Goal: Task Accomplishment & Management: Manage account settings

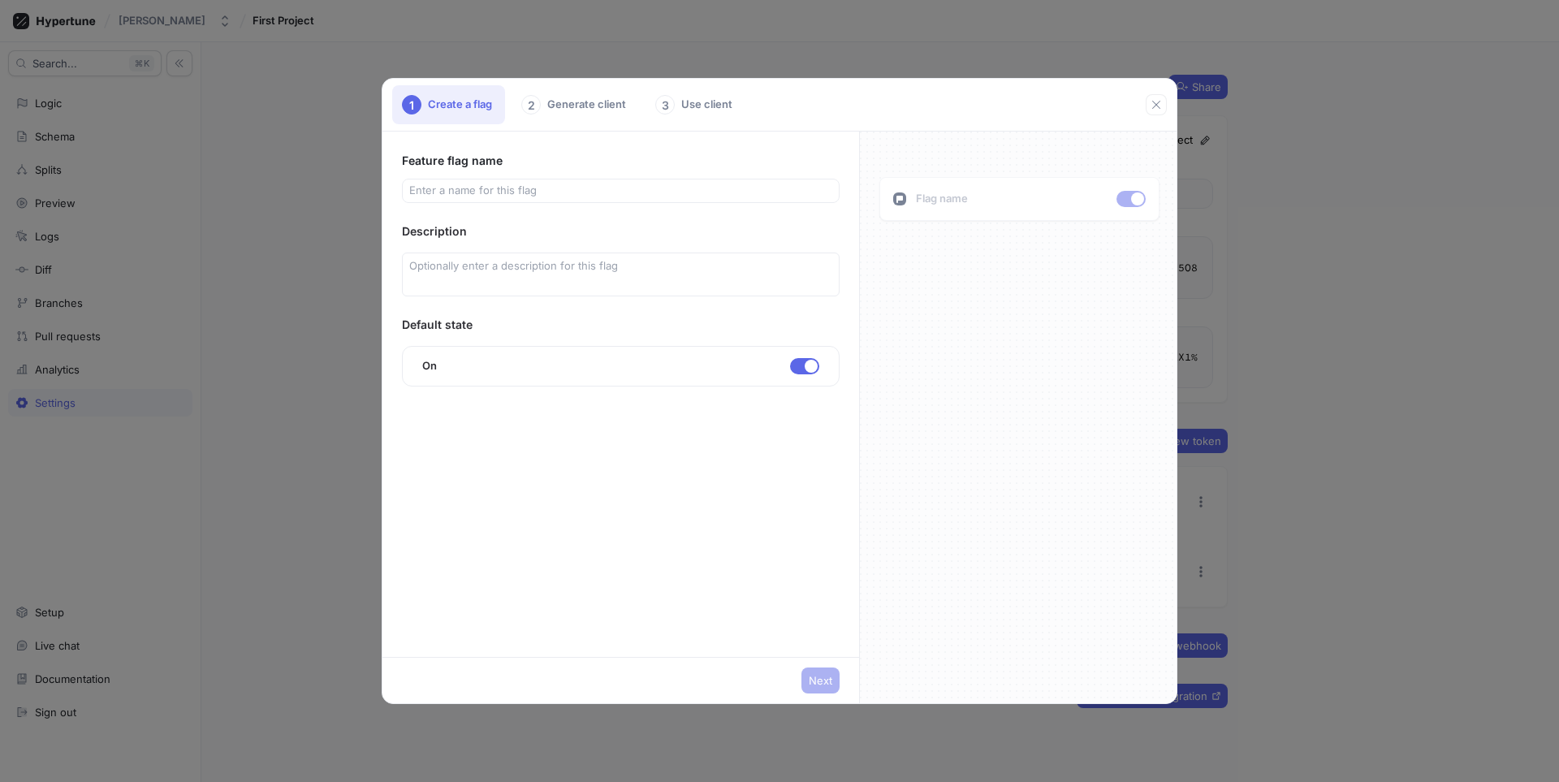
click at [1161, 108] on icon "button" at bounding box center [1156, 104] width 13 height 13
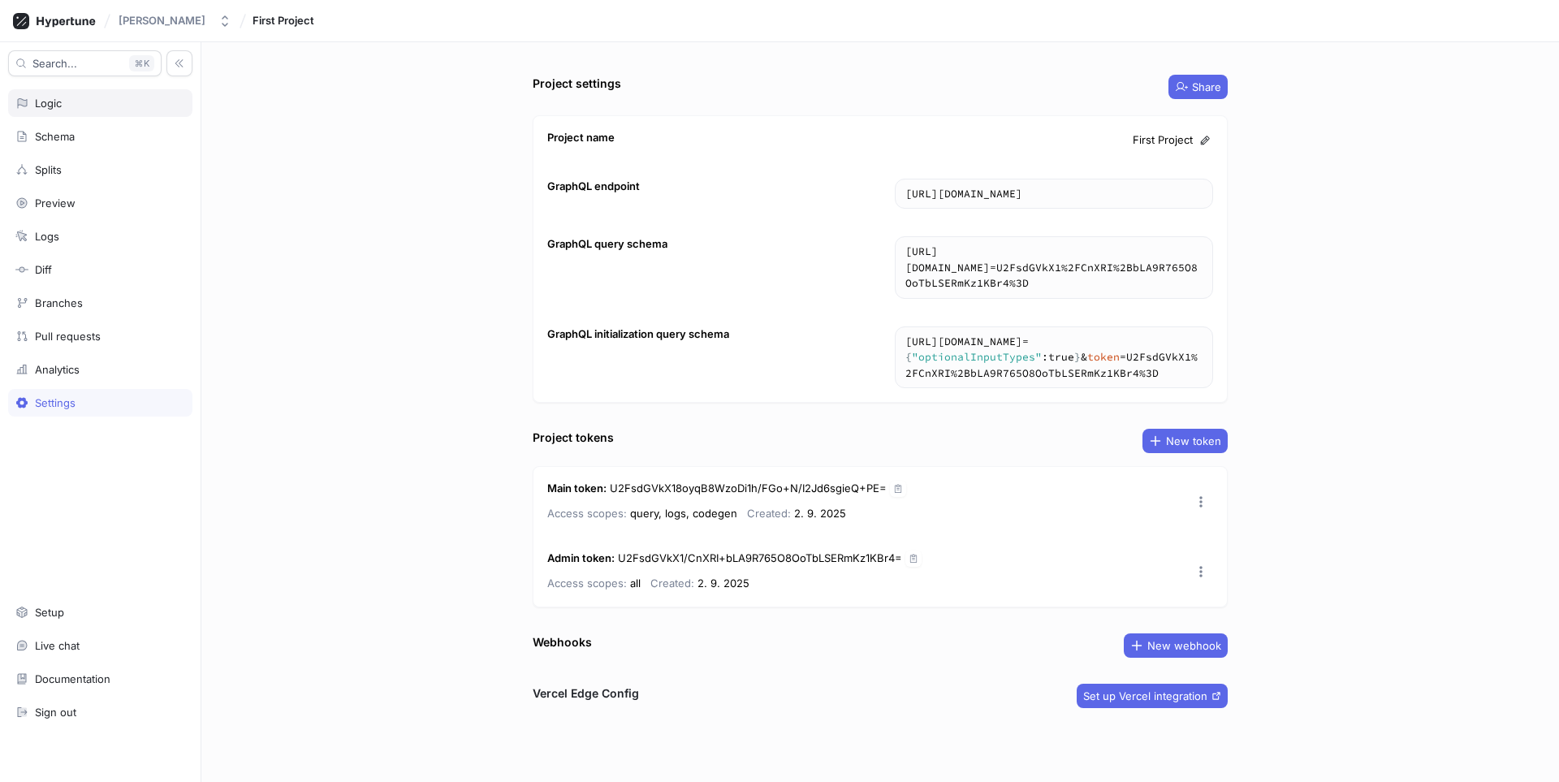
click at [90, 112] on div "Logic" at bounding box center [100, 103] width 184 height 28
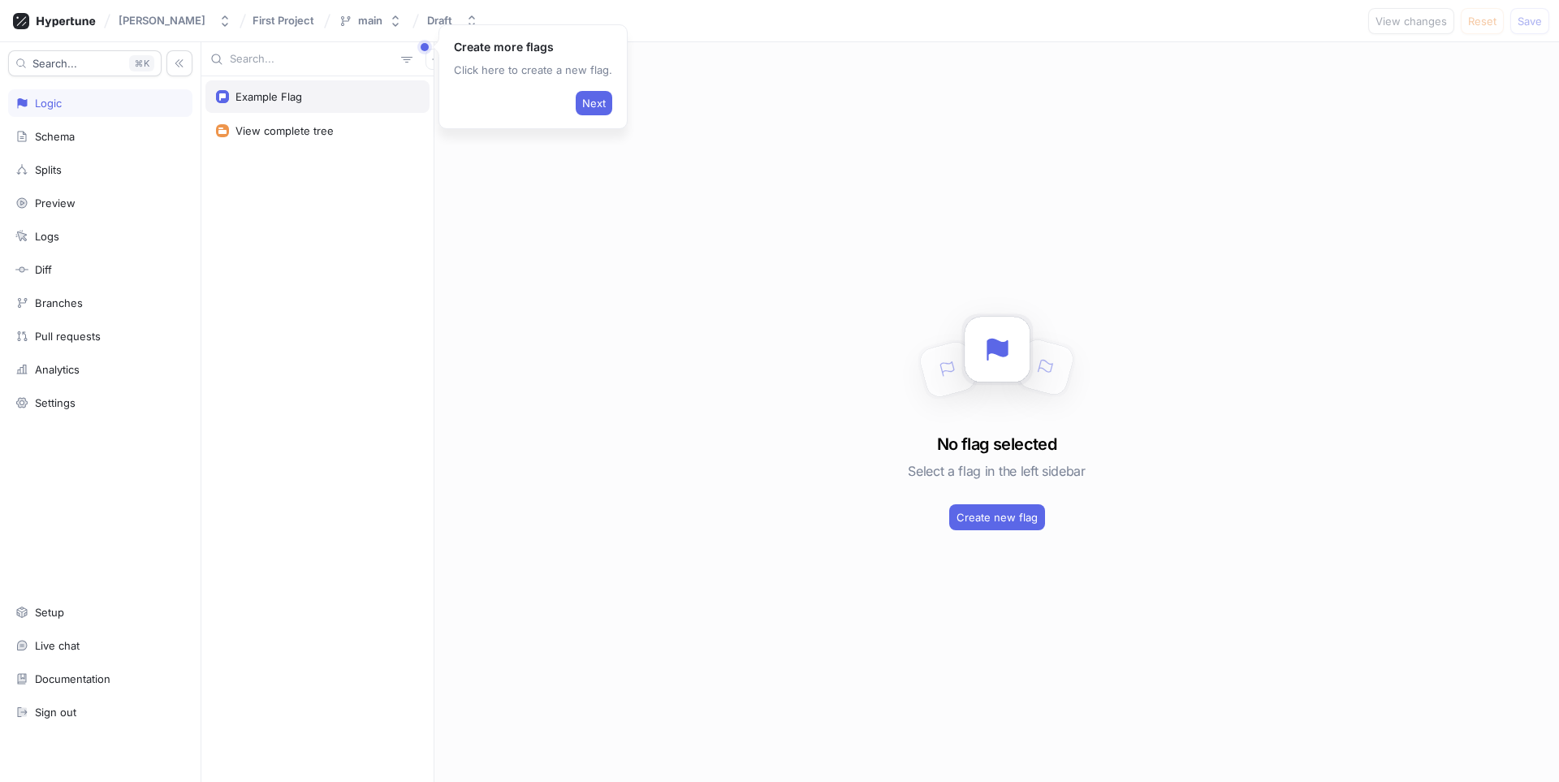
click at [290, 108] on div "Example Flag" at bounding box center [317, 96] width 224 height 32
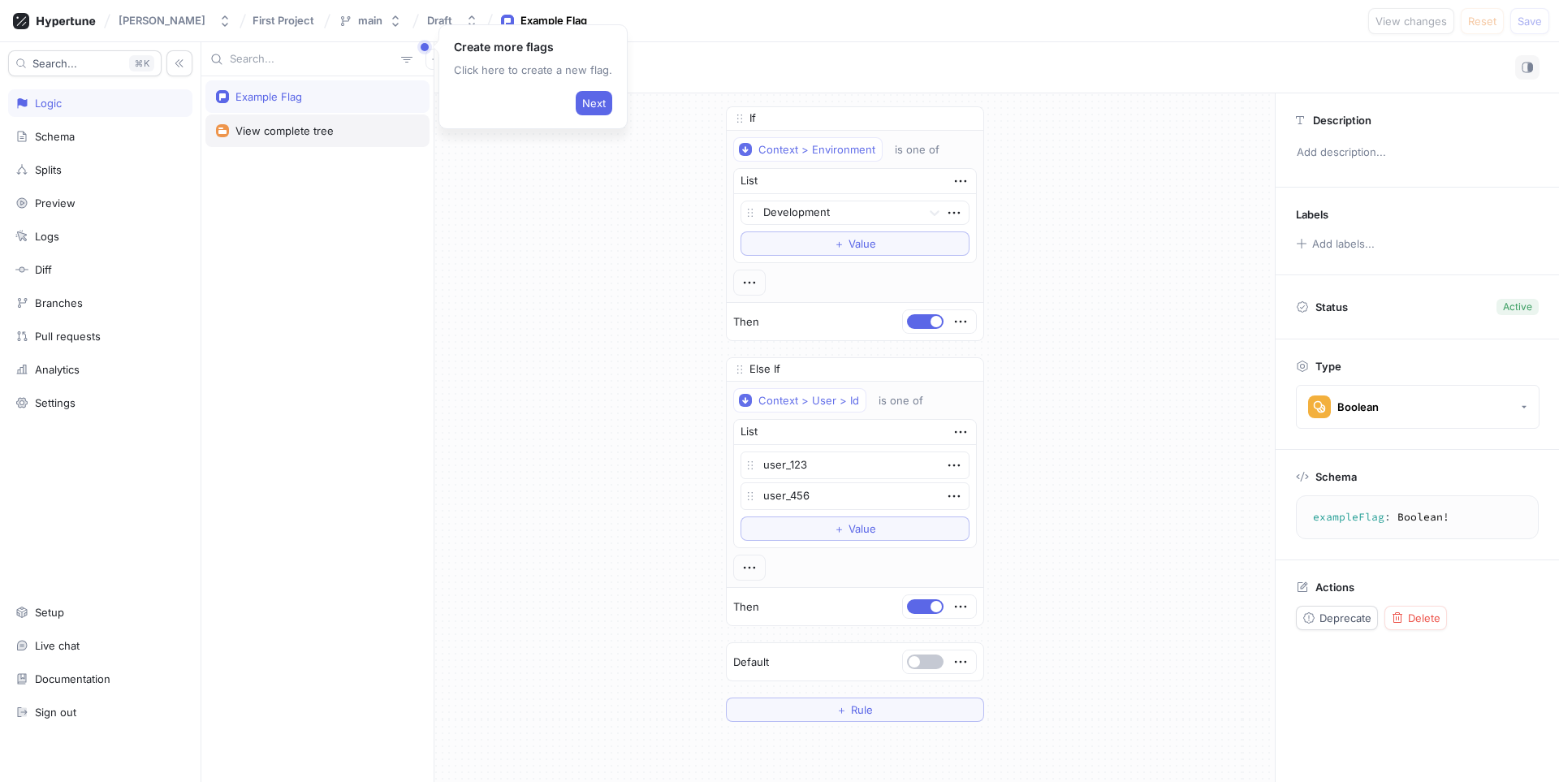
click at [313, 144] on div "View complete tree" at bounding box center [317, 131] width 224 height 32
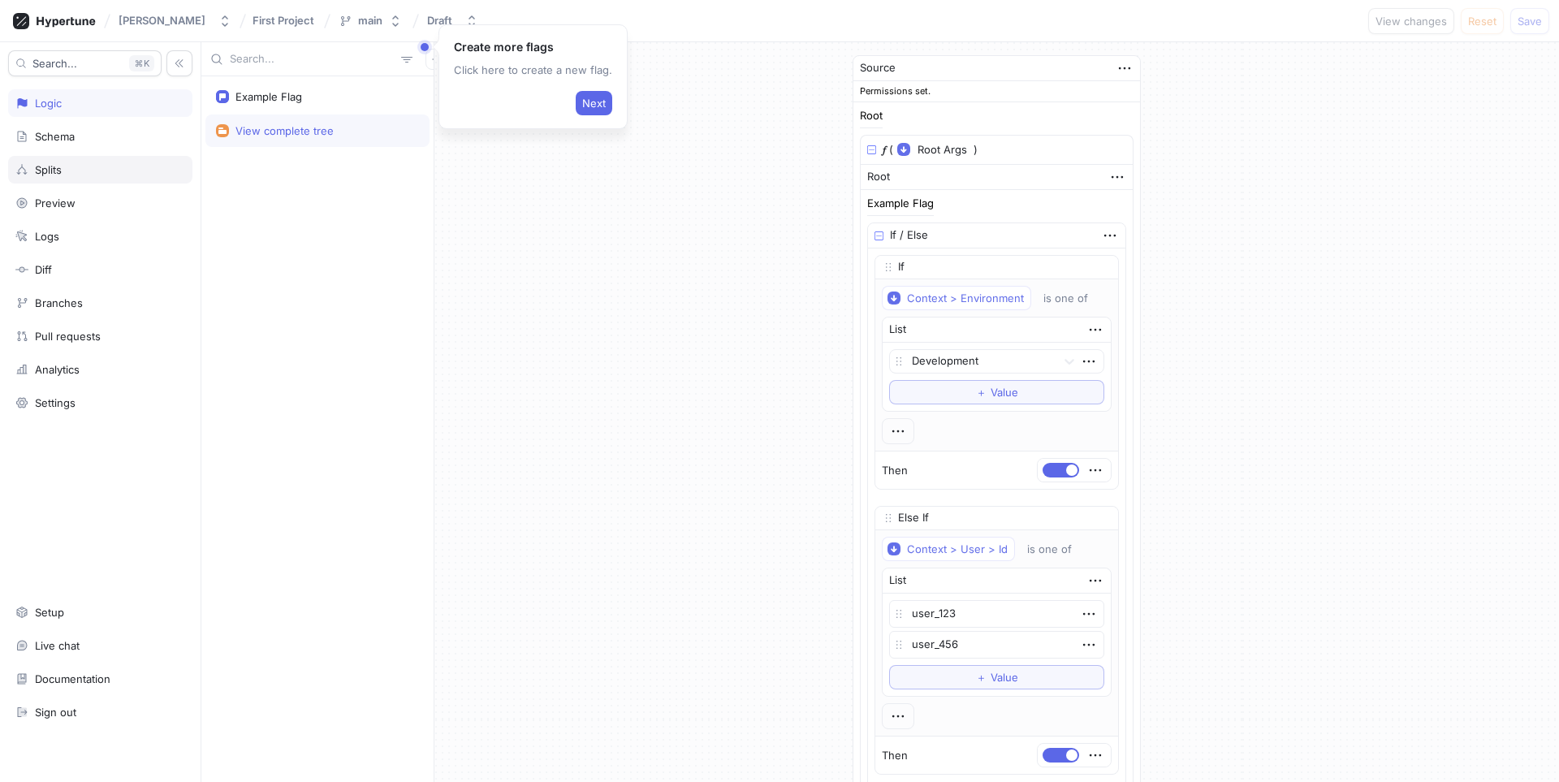
click at [49, 161] on div "Splits" at bounding box center [100, 170] width 184 height 28
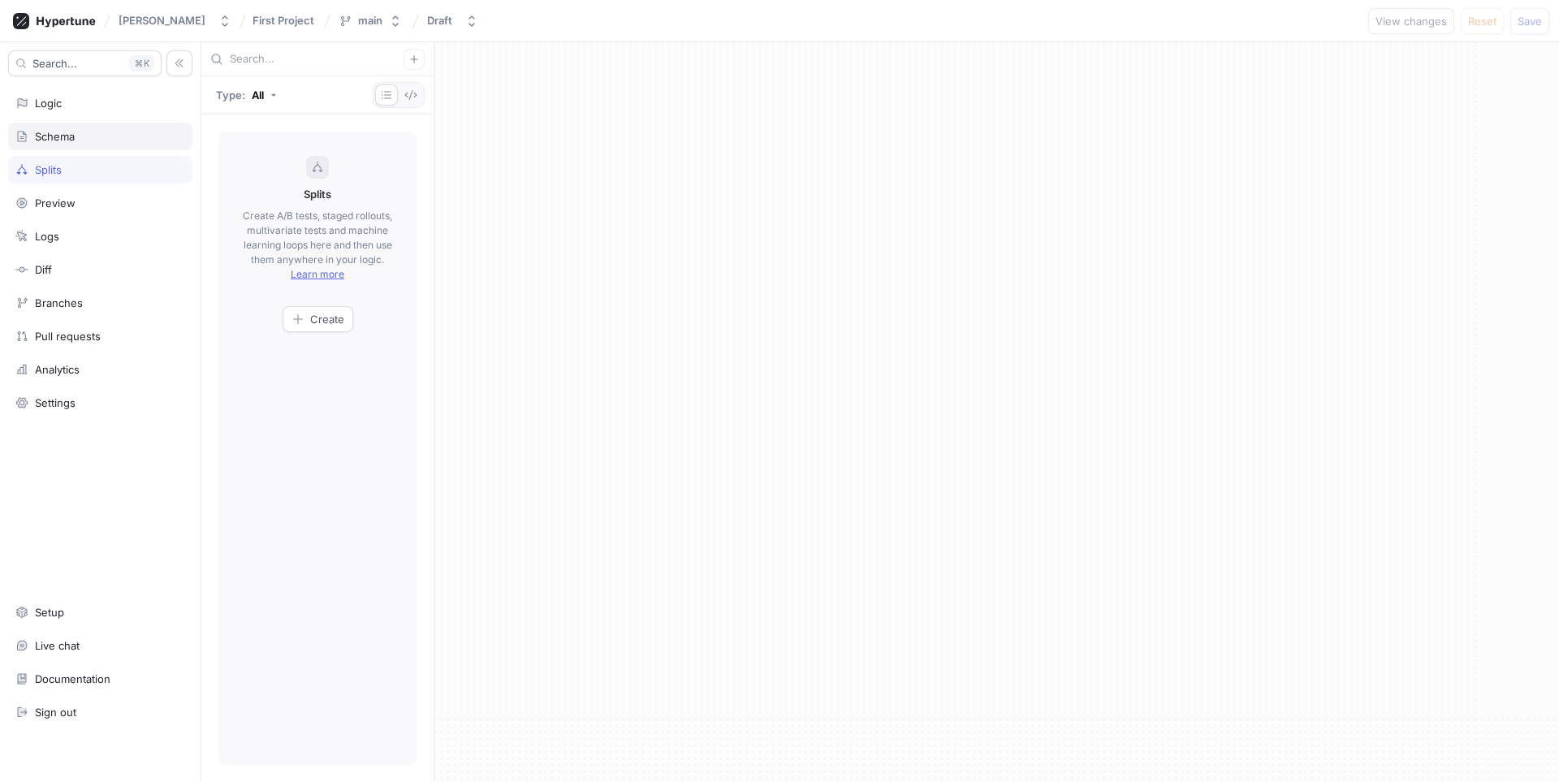
click at [84, 136] on div "Schema" at bounding box center [100, 136] width 170 height 13
type textarea "x"
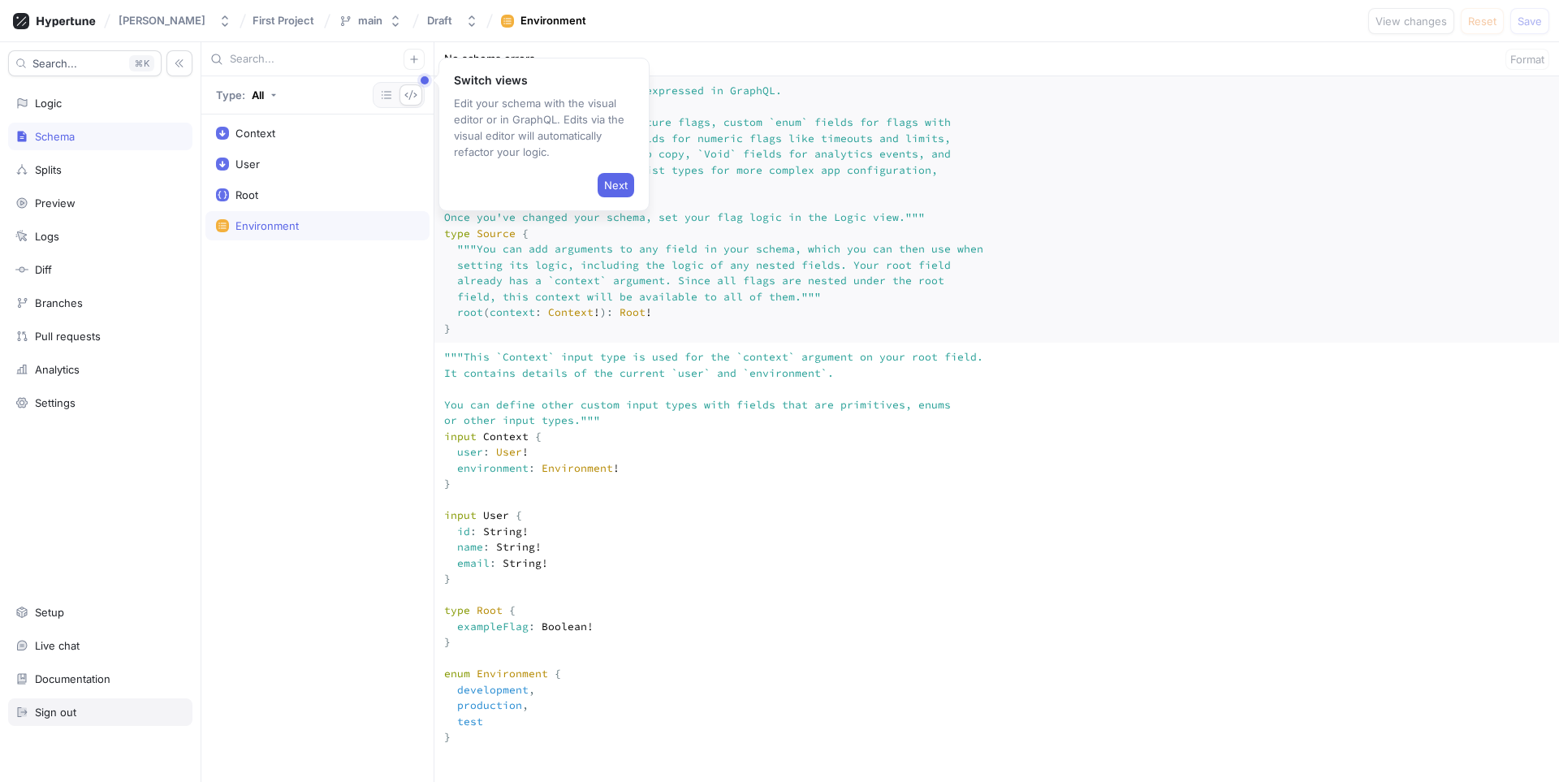
click at [78, 706] on div "Sign out" at bounding box center [100, 712] width 170 height 13
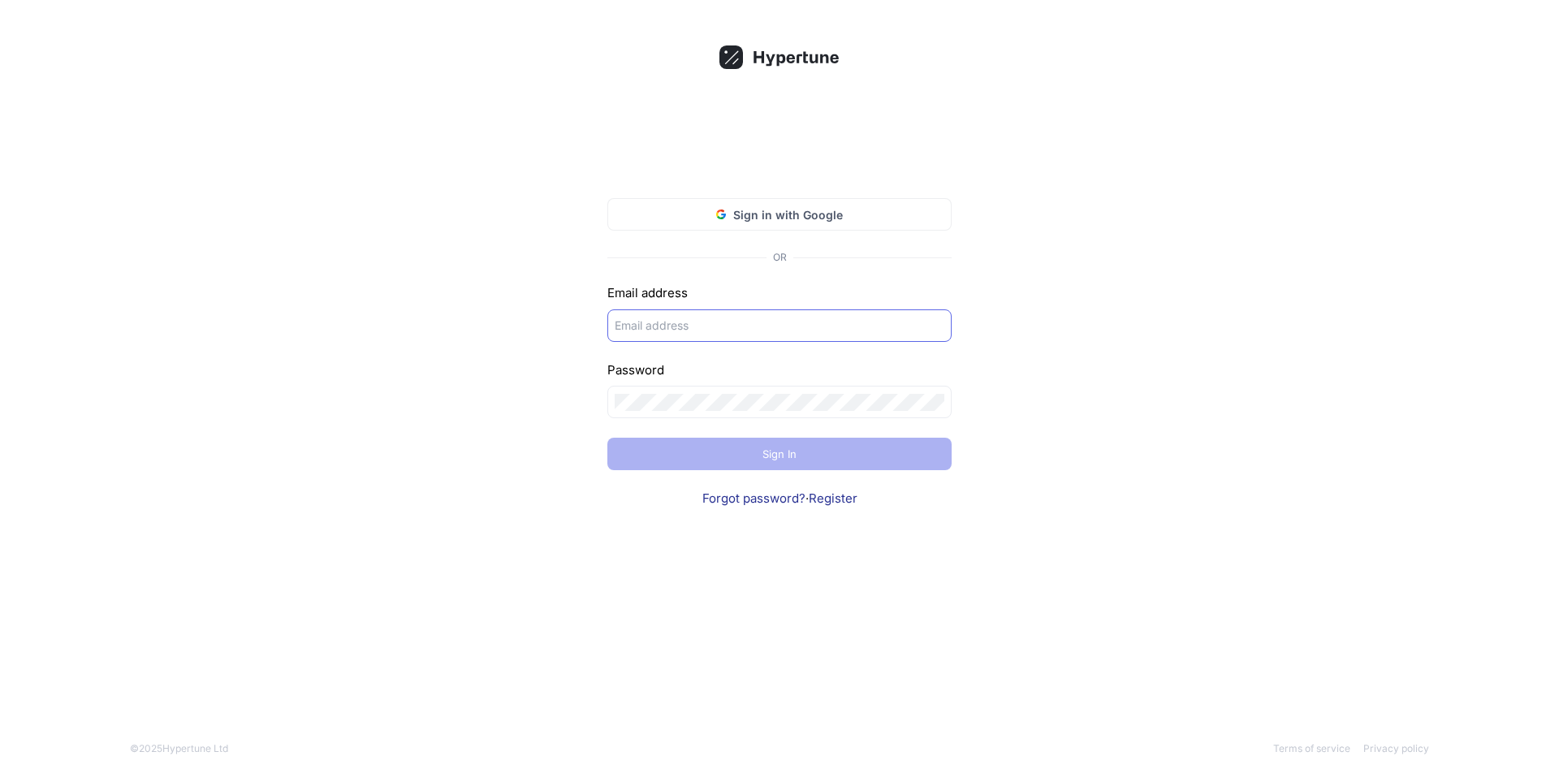
type input "[PERSON_NAME]"
